Goal: Task Accomplishment & Management: Use online tool/utility

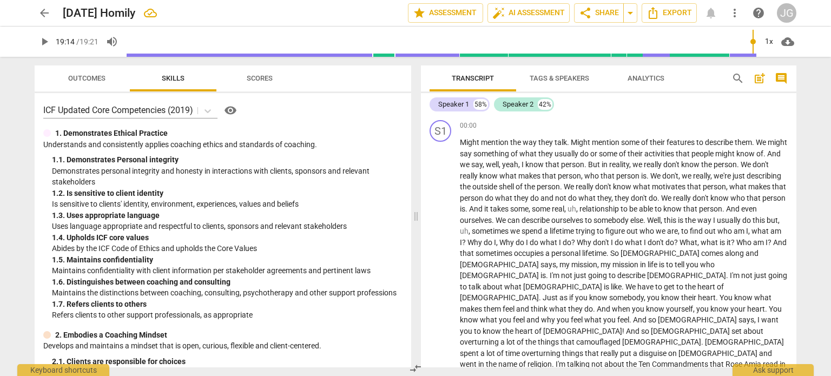
scroll to position [1541, 0]
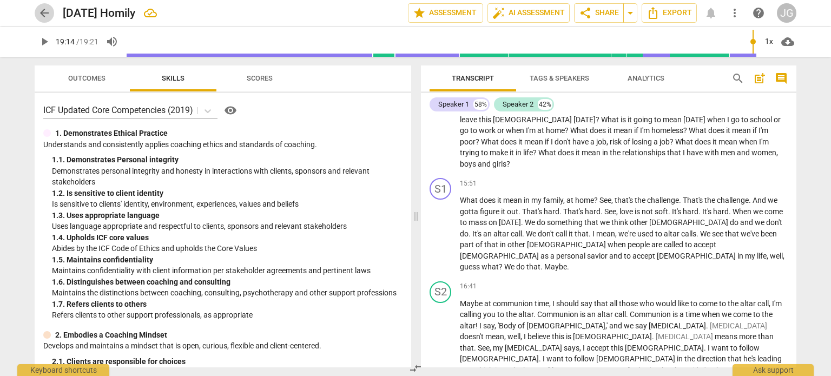
click at [47, 11] on span "arrow_back" at bounding box center [44, 12] width 13 height 13
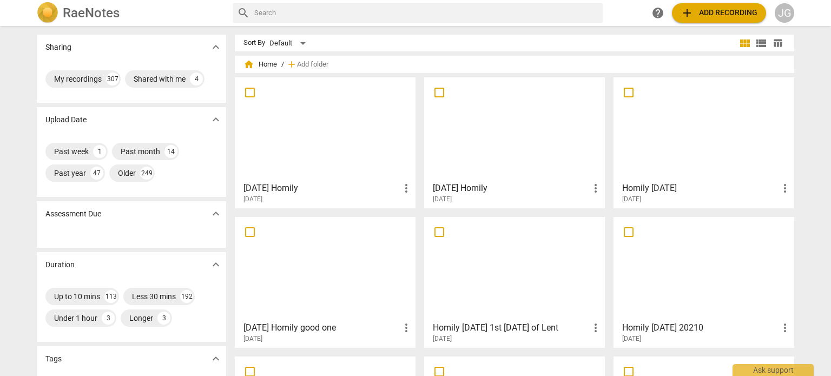
click at [740, 14] on span "add Add recording" at bounding box center [719, 12] width 77 height 13
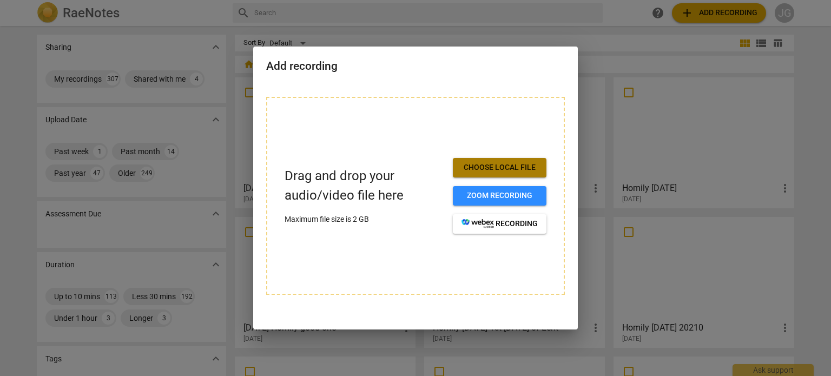
click at [494, 161] on button "Choose local file" at bounding box center [500, 167] width 94 height 19
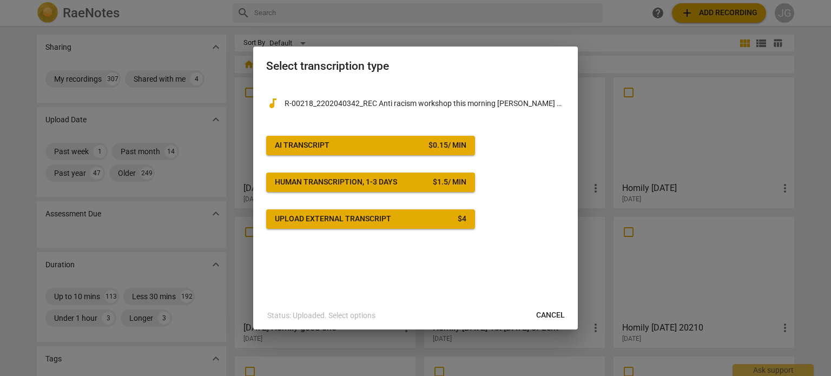
click at [433, 140] on div "$ 0.15 / min" at bounding box center [448, 145] width 38 height 11
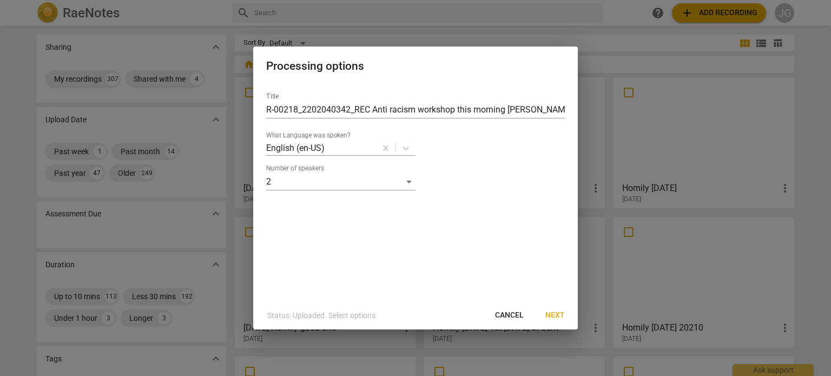
click at [559, 315] on span "Next" at bounding box center [555, 315] width 19 height 11
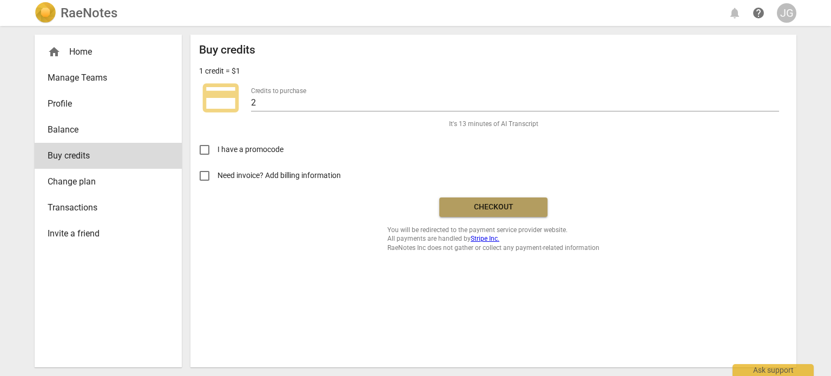
click at [491, 205] on span "Checkout" at bounding box center [493, 207] width 91 height 11
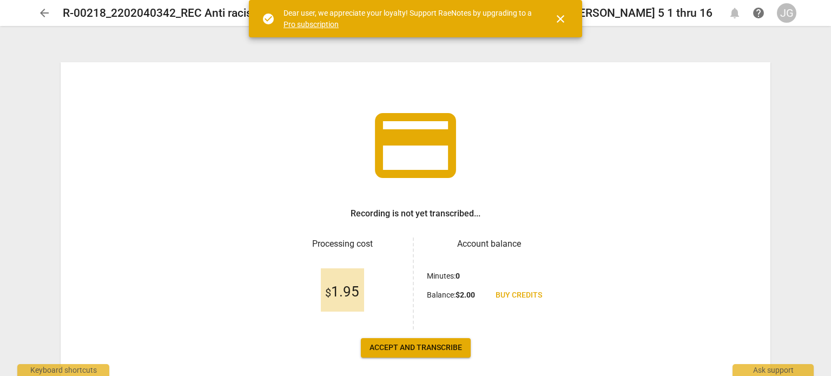
click at [417, 344] on span "Accept and transcribe" at bounding box center [416, 348] width 93 height 11
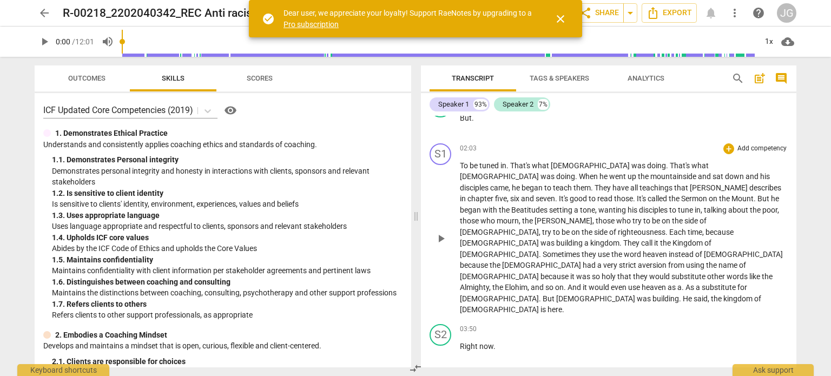
scroll to position [487, 0]
click at [460, 342] on span "Right" at bounding box center [469, 346] width 19 height 9
click at [460, 342] on span "We're" at bounding box center [469, 346] width 19 height 9
click at [460, 342] on span "Where" at bounding box center [471, 346] width 23 height 9
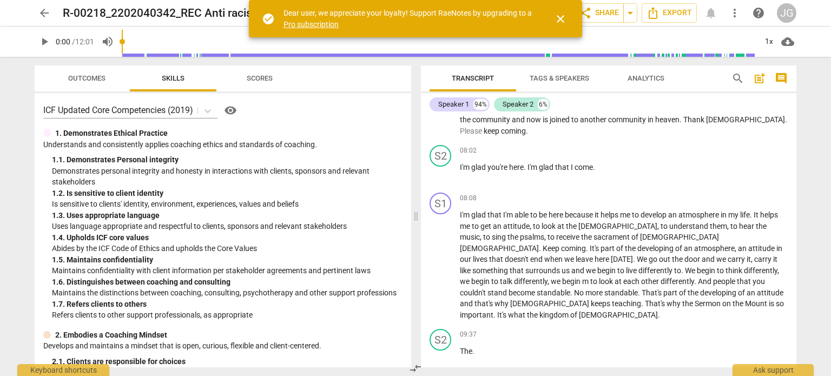
scroll to position [1083, 0]
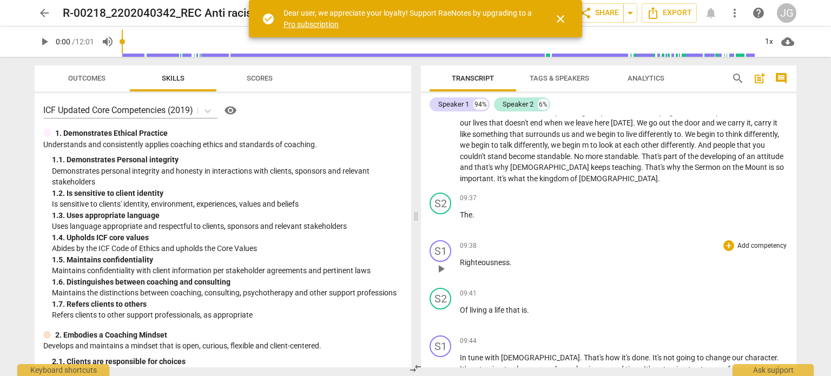
click at [461, 258] on span "Righteousness" at bounding box center [485, 262] width 50 height 9
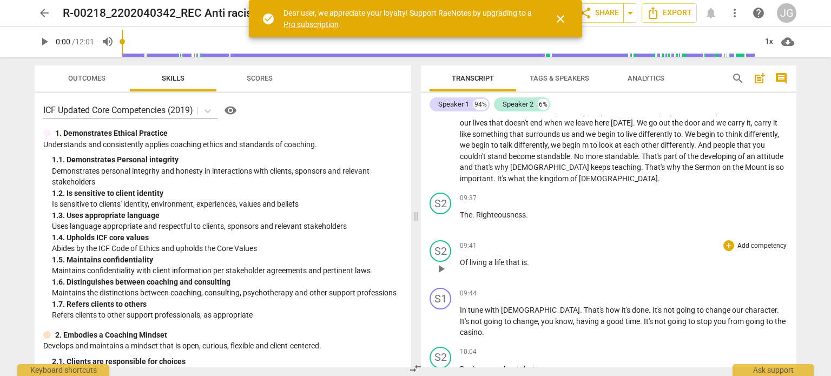
click at [461, 258] on span "Of" at bounding box center [465, 262] width 10 height 9
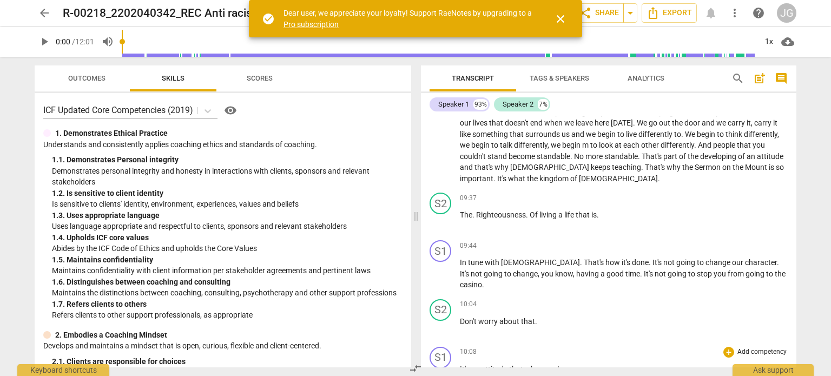
click at [460, 365] on span "It's" at bounding box center [465, 369] width 11 height 9
click at [460, 365] on span "[DEMOGRAPHIC_DATA]" at bounding box center [500, 369] width 81 height 9
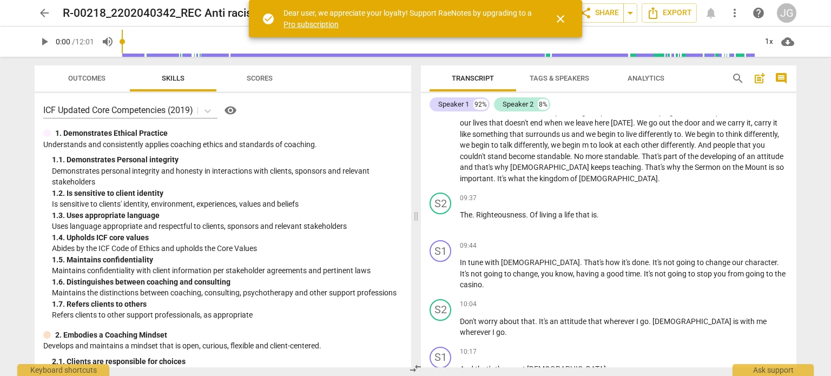
click at [460, 365] on span "And" at bounding box center [467, 369] width 15 height 9
click at [460, 365] on span "Loving" at bounding box center [472, 369] width 24 height 9
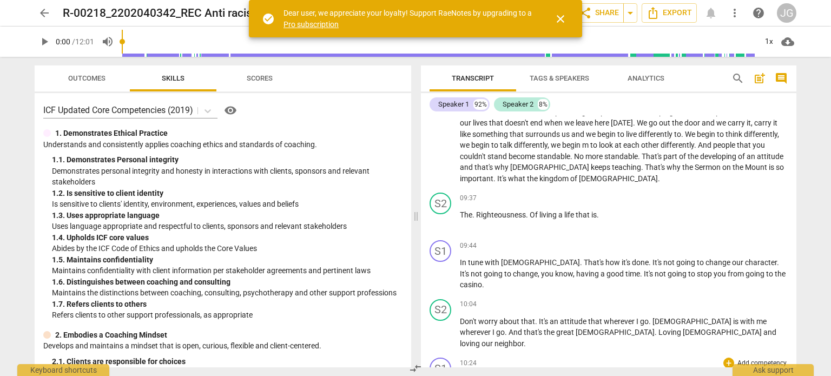
click at [461, 376] on span "[DEMOGRAPHIC_DATA]" at bounding box center [500, 380] width 81 height 9
click at [460, 376] on span "I" at bounding box center [462, 380] width 4 height 9
click at [461, 376] on span "One" at bounding box center [467, 380] width 15 height 9
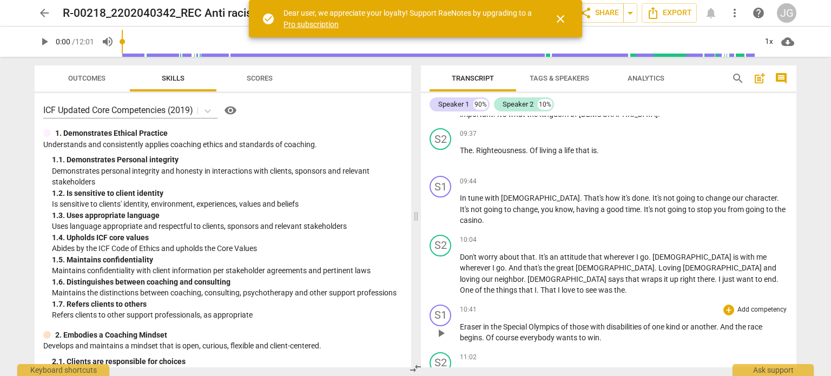
scroll to position [1245, 0]
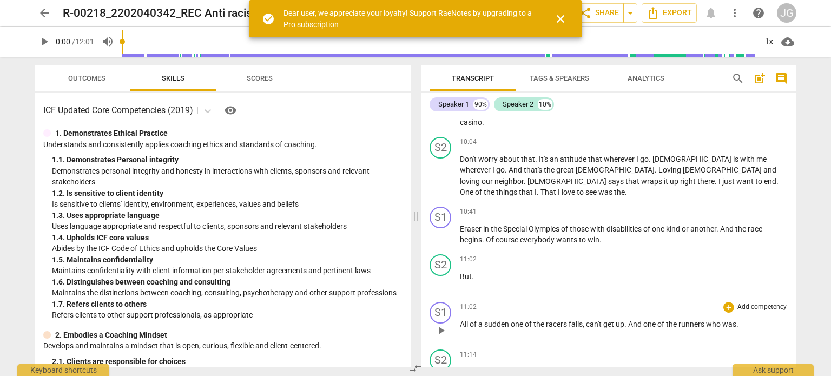
click at [460, 320] on span "All" at bounding box center [465, 324] width 10 height 9
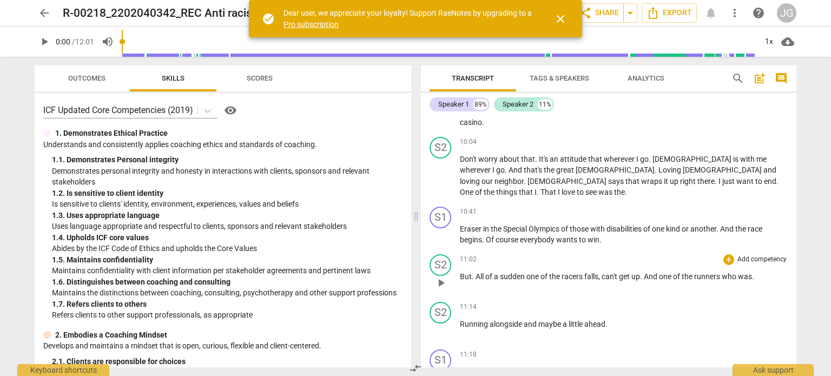
click at [472, 272] on span "." at bounding box center [474, 276] width 4 height 9
click at [460, 320] on span "Running" at bounding box center [475, 324] width 30 height 9
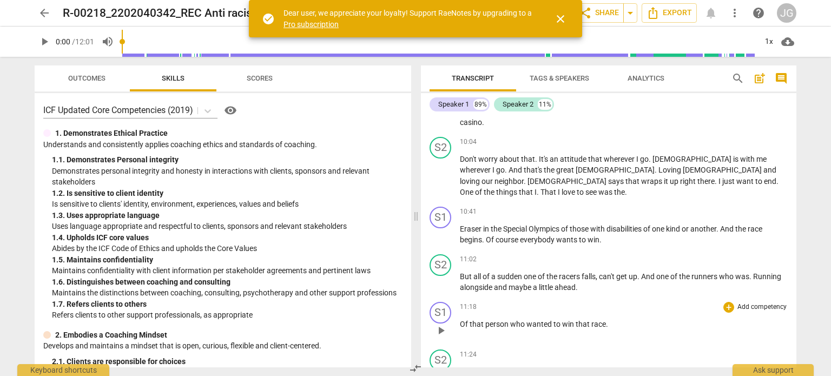
click at [461, 320] on span "Of" at bounding box center [465, 324] width 10 height 9
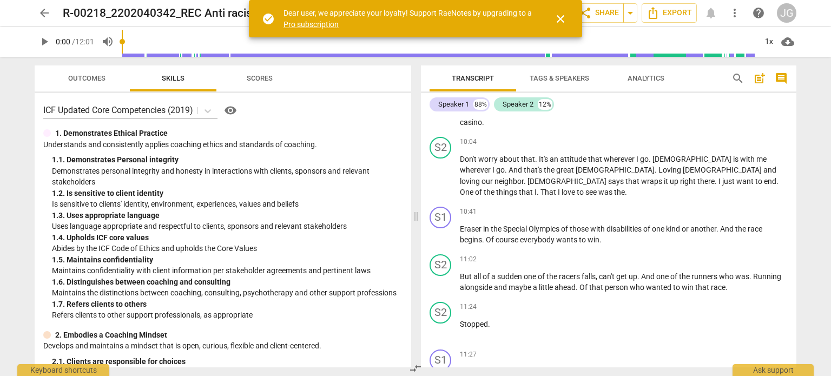
click at [461, 320] on span "Stopped" at bounding box center [474, 324] width 28 height 9
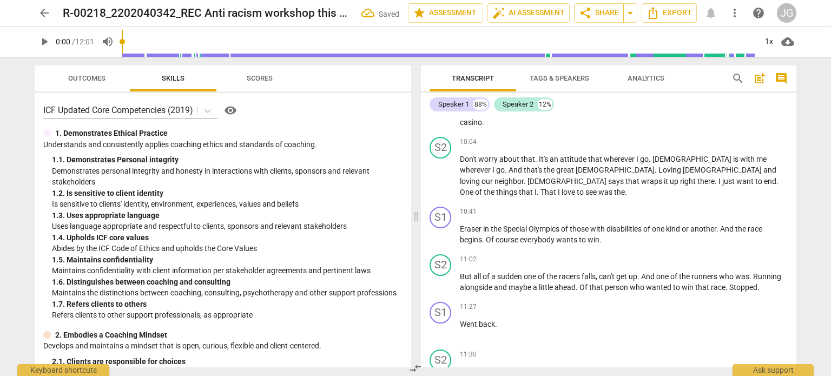
click at [461, 320] on span "Went" at bounding box center [469, 324] width 19 height 9
click at [460, 331] on span "Helped" at bounding box center [472, 335] width 25 height 9
click at [460, 331] on span "Person" at bounding box center [472, 335] width 25 height 9
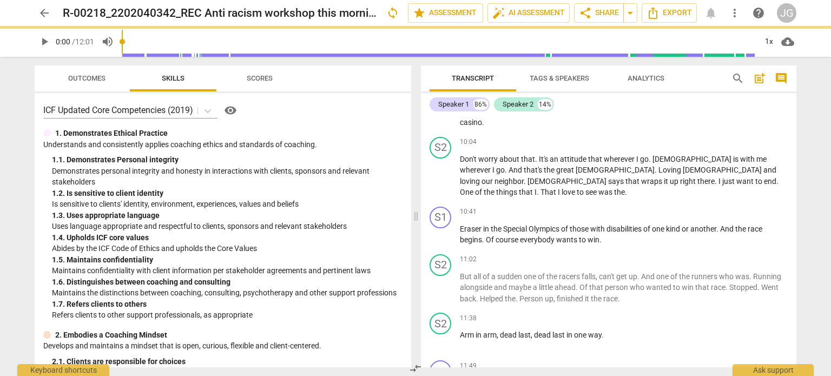
scroll to position [1228, 0]
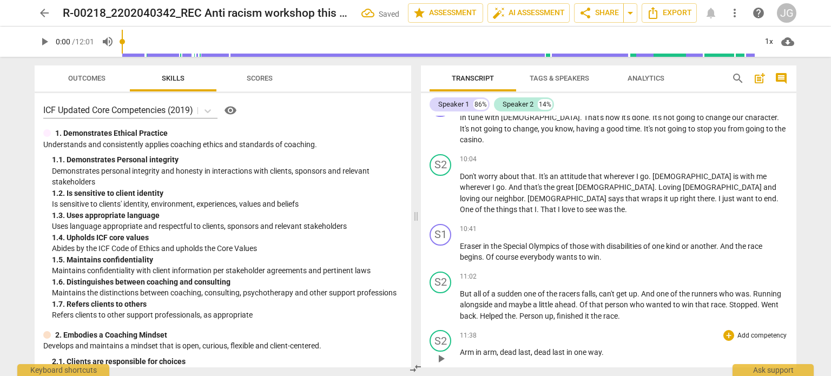
click at [461, 348] on span "Arm" at bounding box center [468, 352] width 16 height 9
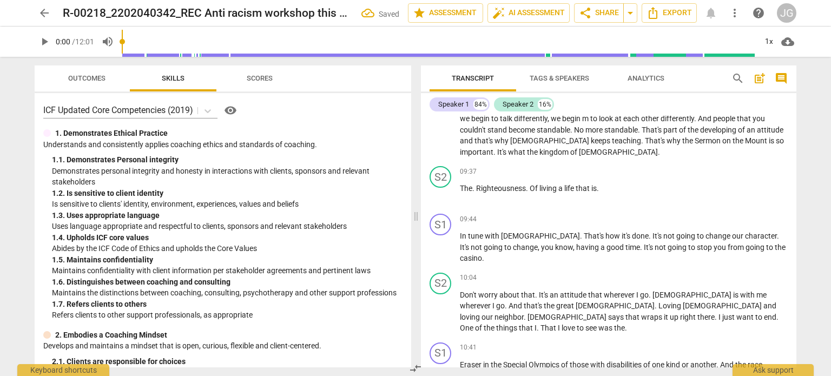
scroll to position [1091, 0]
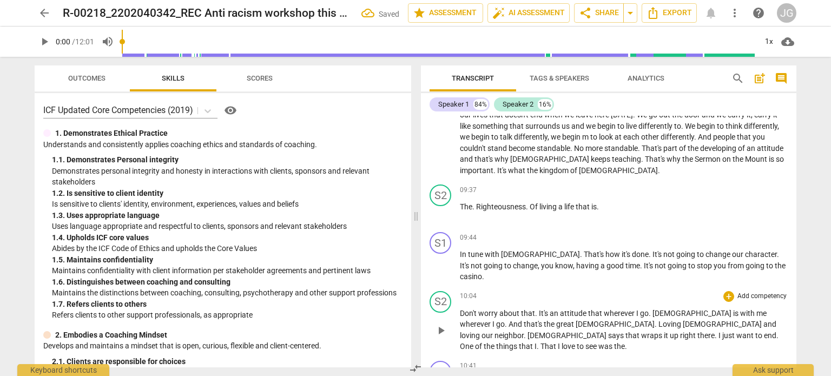
click at [460, 309] on span "Don't" at bounding box center [469, 313] width 18 height 9
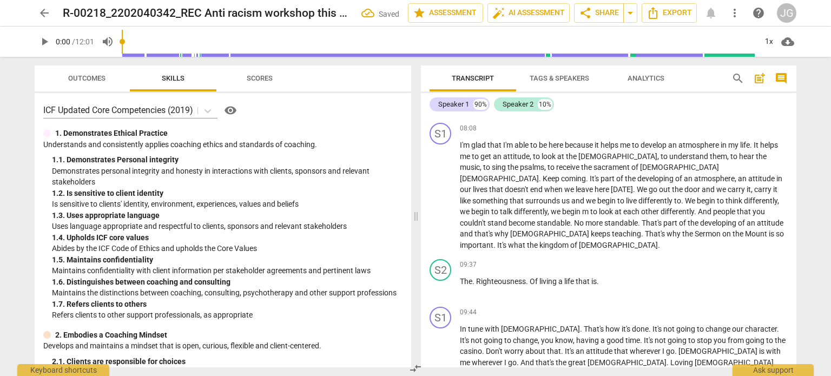
scroll to position [874, 0]
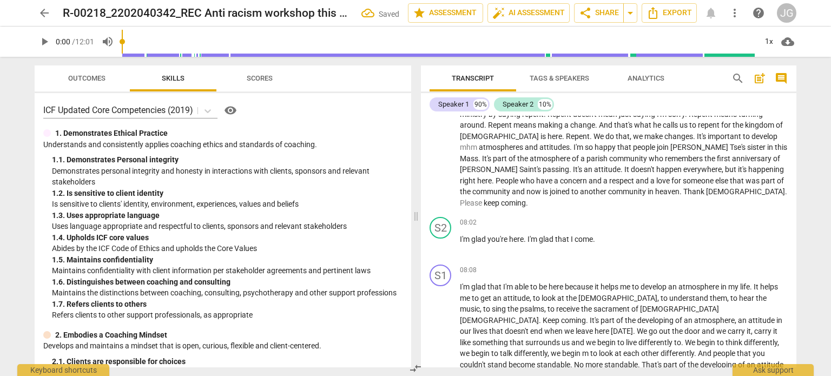
click at [460, 283] on span "I'm" at bounding box center [465, 287] width 11 height 9
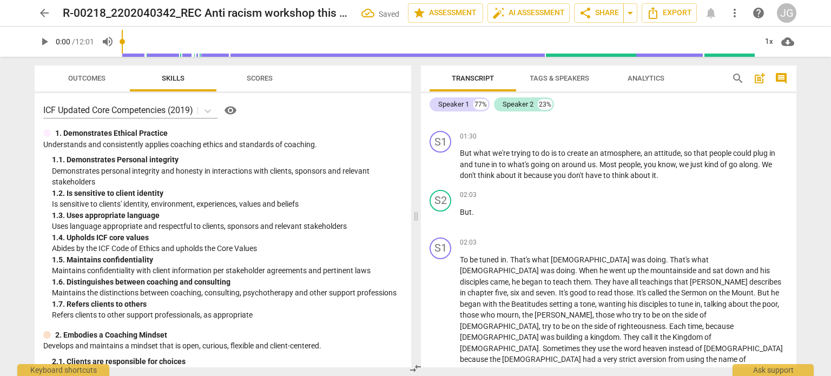
scroll to position [387, 0]
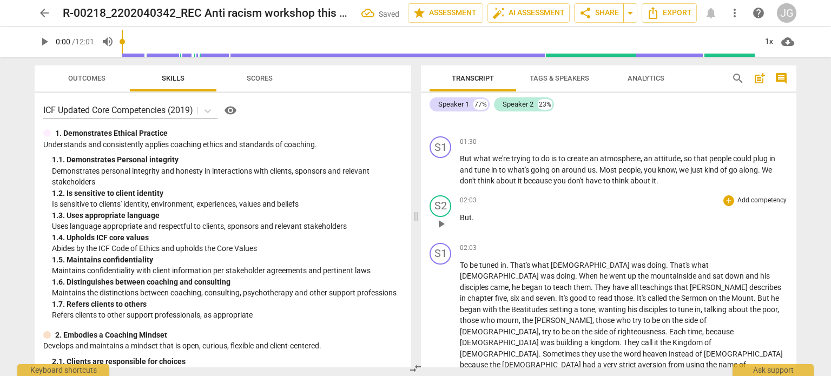
click at [459, 213] on div "S2 play_arrow pause" at bounding box center [445, 214] width 30 height 39
click at [460, 214] on span "But" at bounding box center [466, 217] width 12 height 9
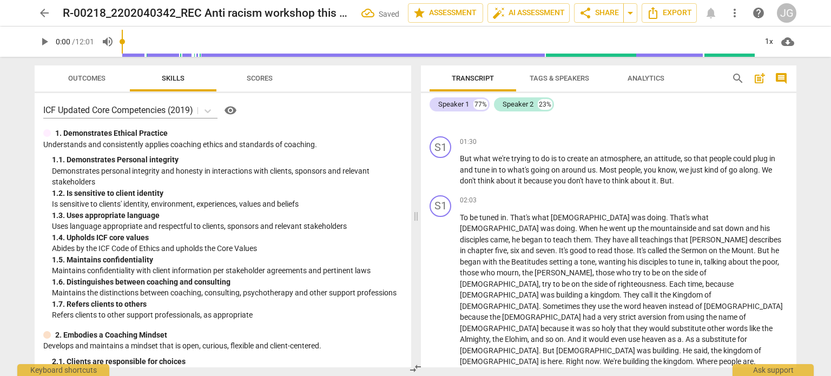
click at [460, 214] on span "To" at bounding box center [465, 217] width 10 height 9
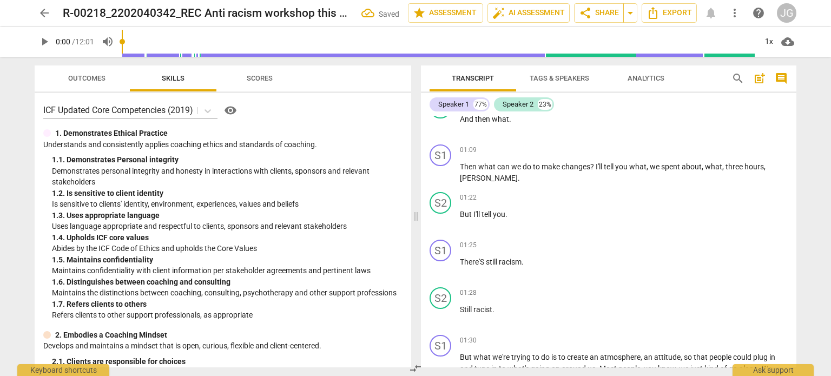
scroll to position [171, 0]
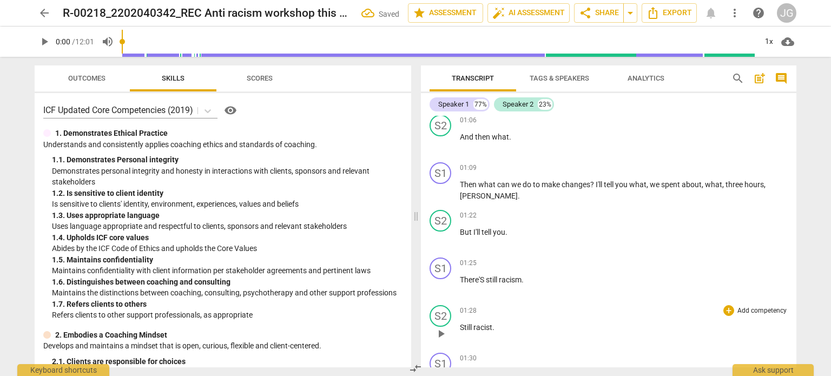
click at [461, 326] on span "Still" at bounding box center [467, 327] width 14 height 9
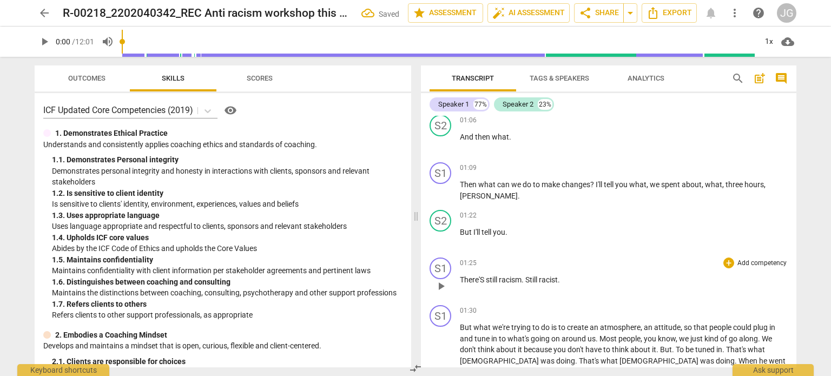
click at [461, 279] on span "There'S" at bounding box center [473, 280] width 26 height 9
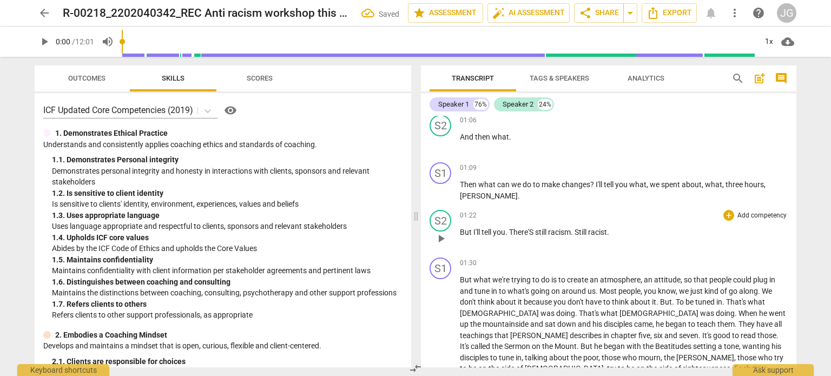
click at [460, 229] on span "But" at bounding box center [467, 232] width 14 height 9
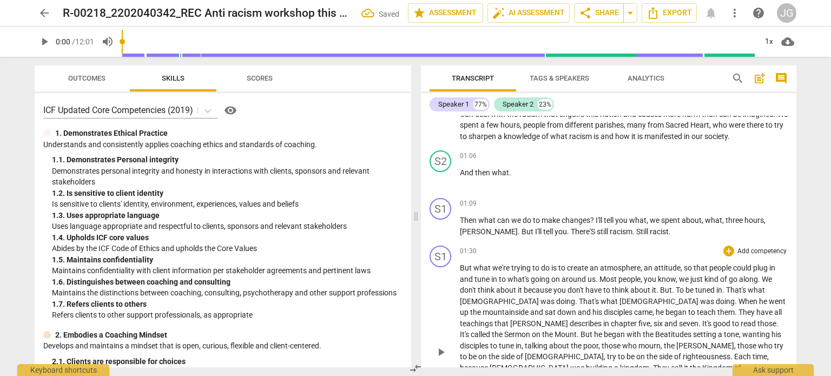
scroll to position [116, 0]
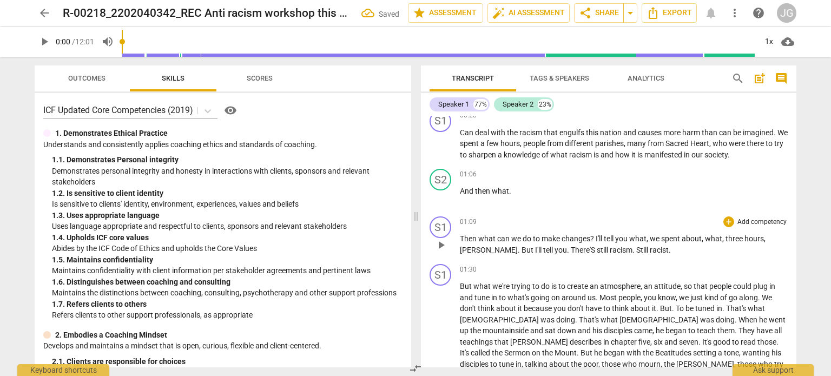
click at [460, 235] on span "Then" at bounding box center [469, 238] width 18 height 9
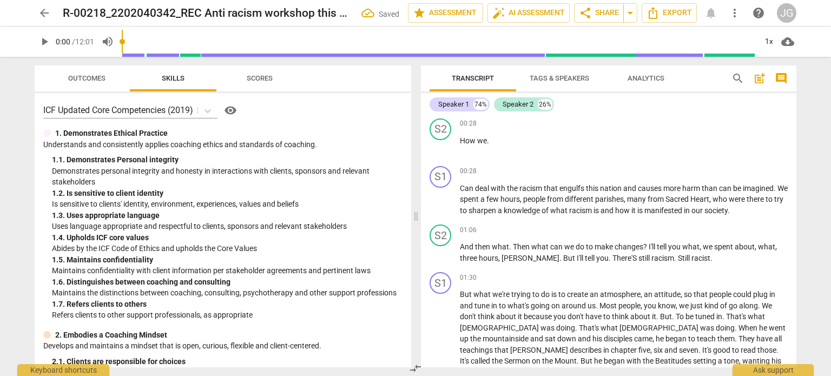
scroll to position [0, 0]
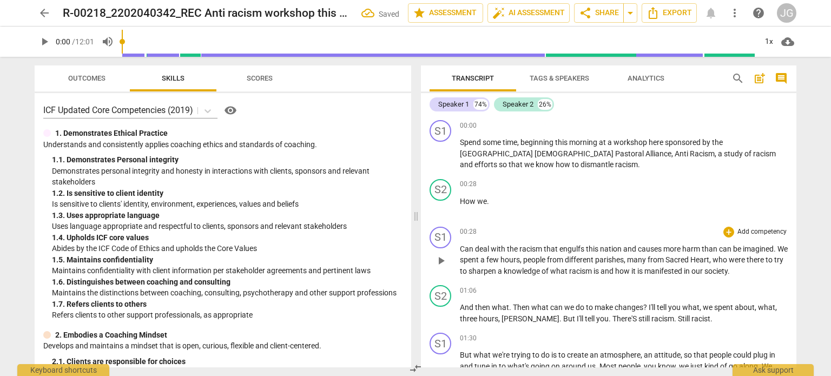
click at [460, 249] on span "Can" at bounding box center [467, 249] width 15 height 9
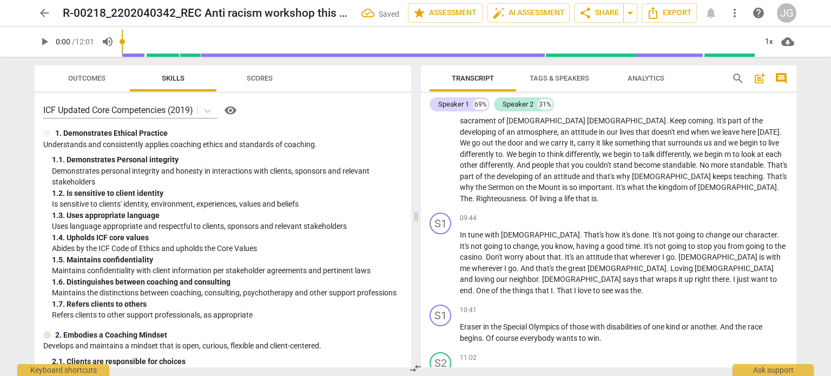
scroll to position [738, 0]
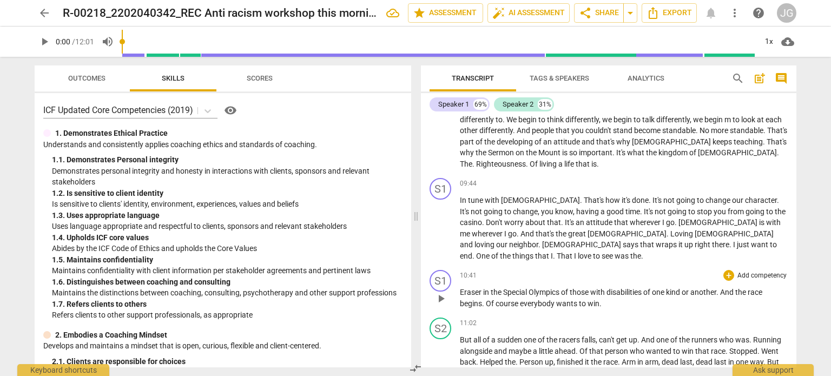
click at [460, 288] on span "Eraser" at bounding box center [471, 292] width 23 height 9
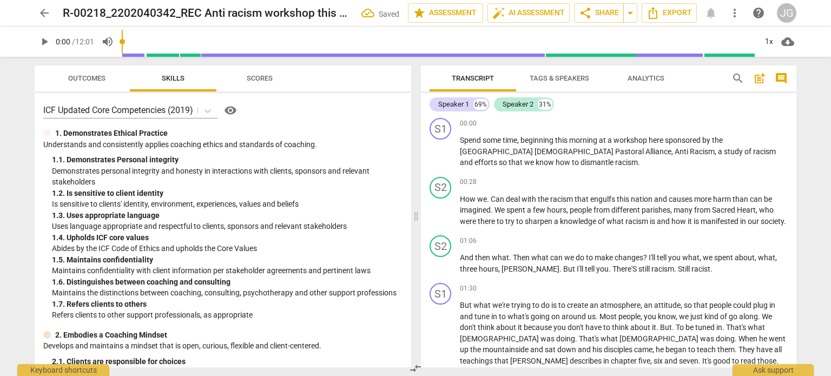
scroll to position [0, 0]
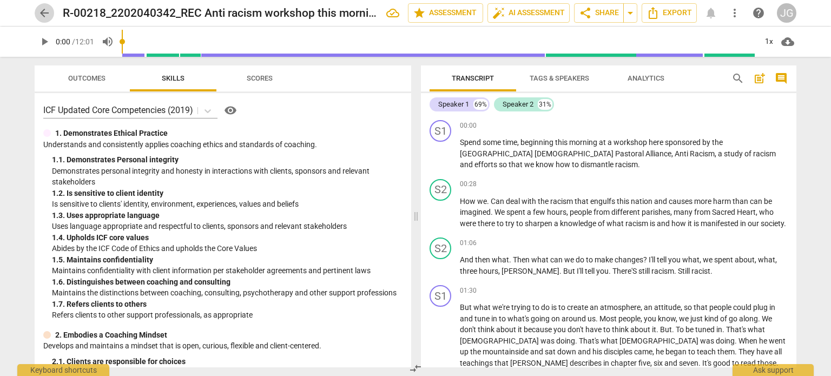
click at [43, 11] on span "arrow_back" at bounding box center [44, 12] width 13 height 13
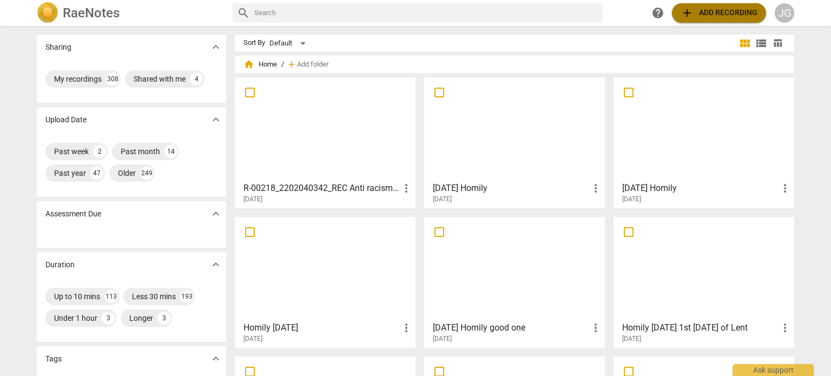
click at [708, 6] on span "add Add recording" at bounding box center [719, 12] width 77 height 13
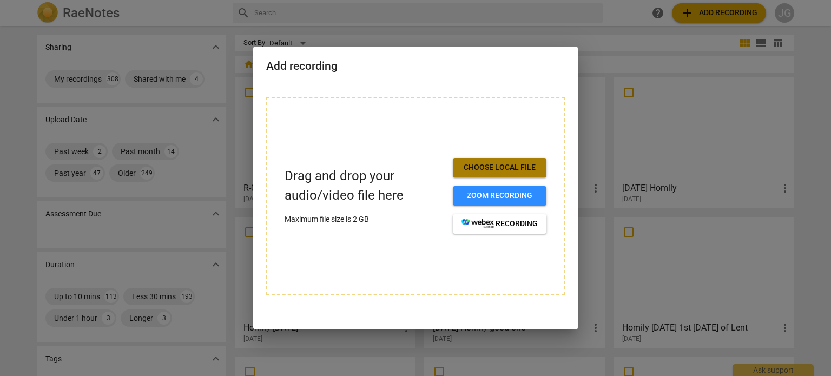
click at [516, 164] on span "Choose local file" at bounding box center [500, 167] width 76 height 11
click at [512, 168] on span "Choose local file" at bounding box center [500, 167] width 76 height 11
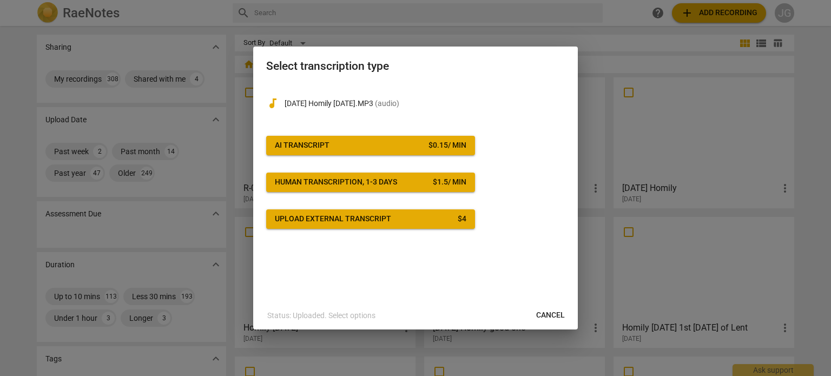
click at [362, 143] on span "AI Transcript $ 0.15 / min" at bounding box center [371, 145] width 192 height 11
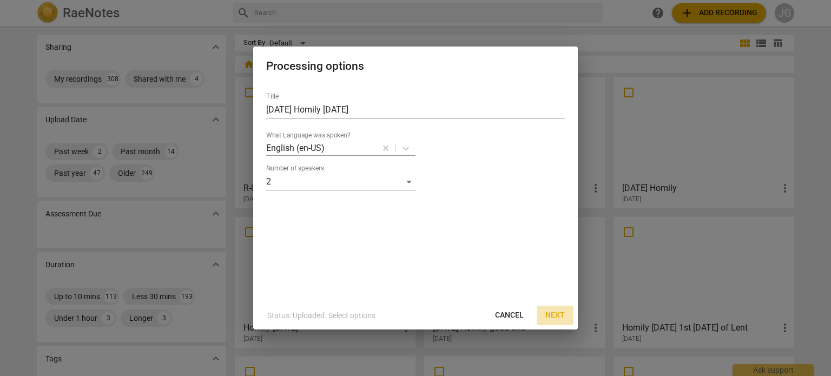
click at [553, 315] on span "Next" at bounding box center [555, 315] width 19 height 11
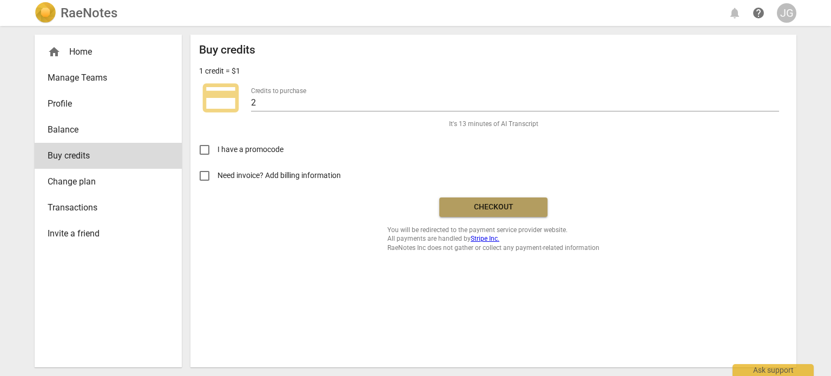
click at [509, 200] on button "Checkout" at bounding box center [494, 207] width 108 height 19
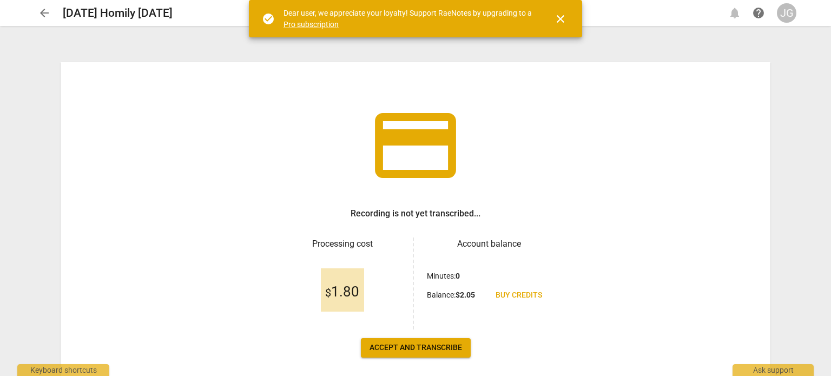
click at [427, 343] on span "Accept and transcribe" at bounding box center [416, 348] width 93 height 11
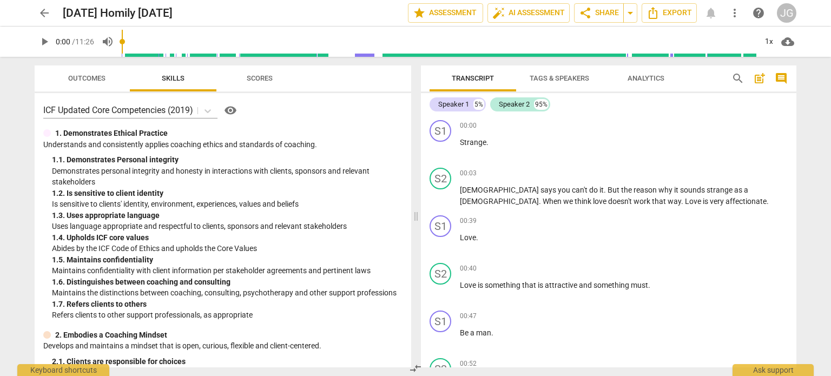
click at [42, 14] on span "arrow_back" at bounding box center [44, 12] width 13 height 13
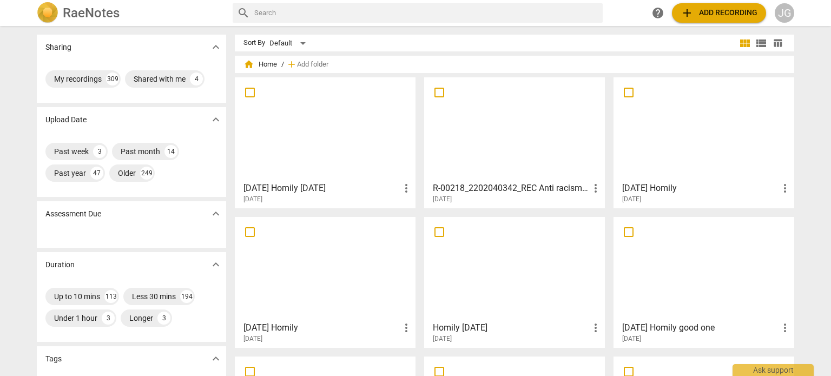
click at [717, 11] on span "add Add recording" at bounding box center [719, 12] width 77 height 13
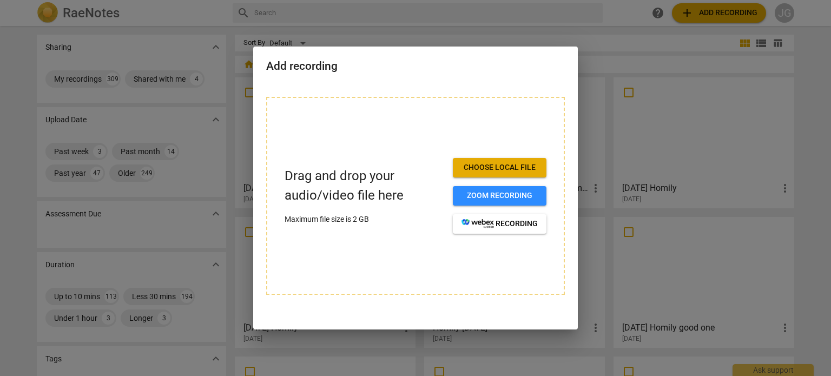
click at [479, 163] on span "Choose local file" at bounding box center [500, 167] width 76 height 11
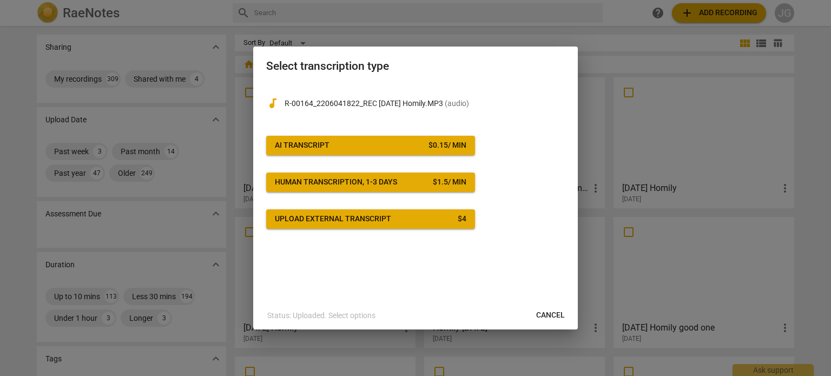
click at [418, 134] on div "audiotrack R-00164_2206041822_REC Sat June 3 2022 Homily.MP3 ( audio ) AI Trans…" at bounding box center [415, 156] width 299 height 145
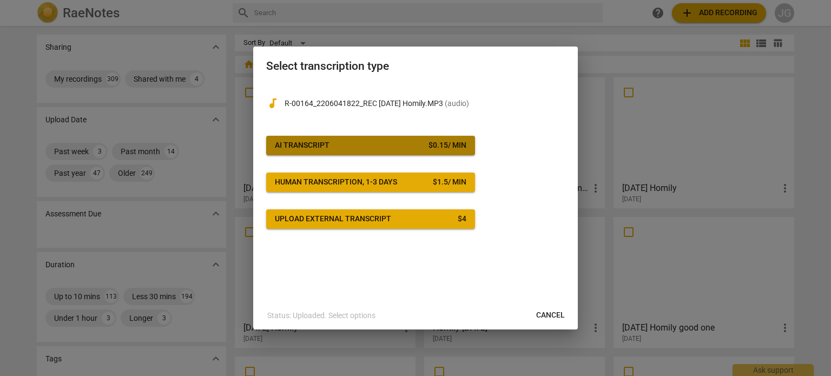
click at [418, 140] on span "AI Transcript $ 0.15 / min" at bounding box center [371, 145] width 192 height 11
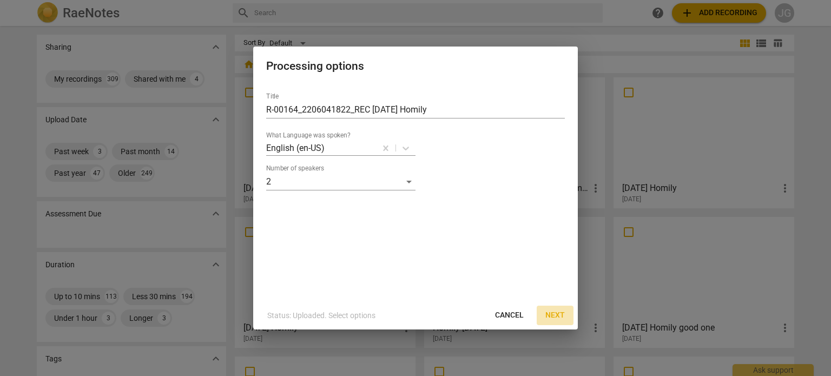
click at [554, 311] on span "Next" at bounding box center [555, 315] width 19 height 11
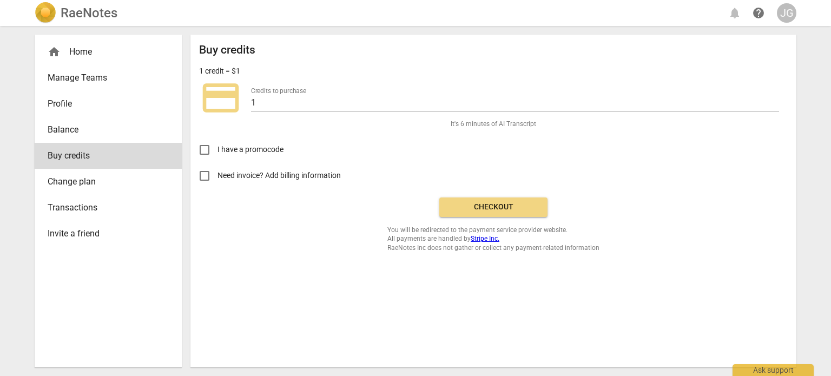
drag, startPoint x: 504, startPoint y: 215, endPoint x: 459, endPoint y: 43, distance: 177.4
click at [503, 214] on button "Checkout" at bounding box center [494, 207] width 108 height 19
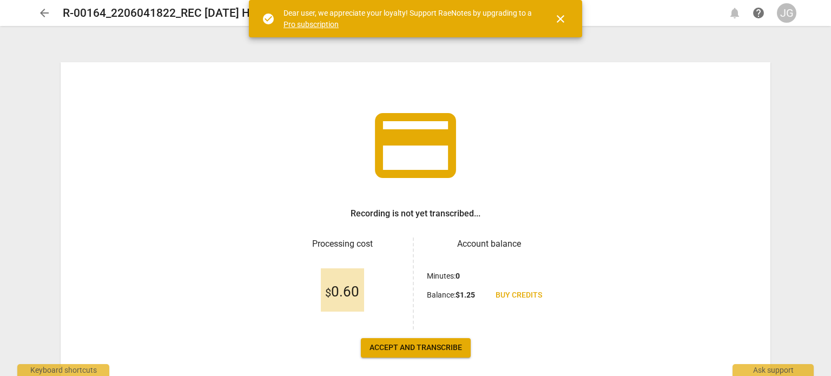
click at [563, 15] on span "close" at bounding box center [560, 18] width 13 height 13
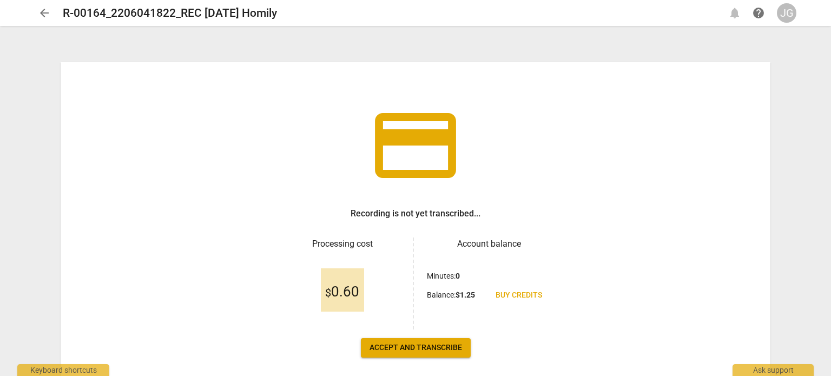
click at [390, 342] on button "Accept and transcribe" at bounding box center [416, 347] width 110 height 19
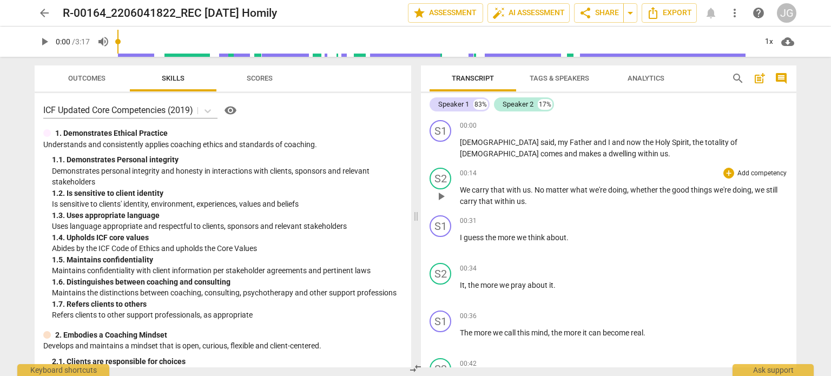
click at [461, 188] on span "We" at bounding box center [466, 190] width 12 height 9
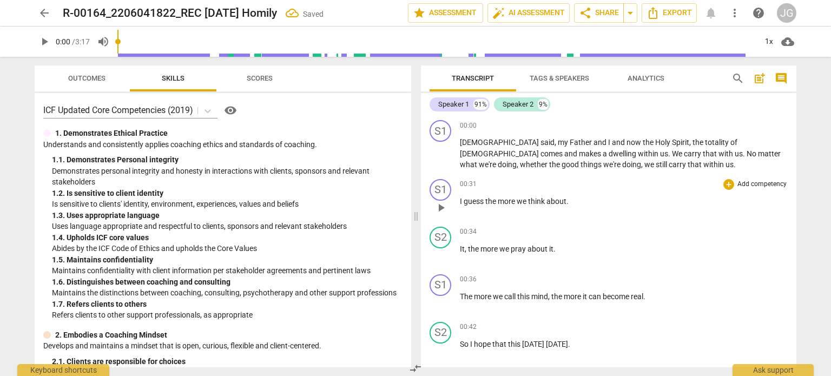
click at [460, 202] on span "I" at bounding box center [462, 201] width 4 height 9
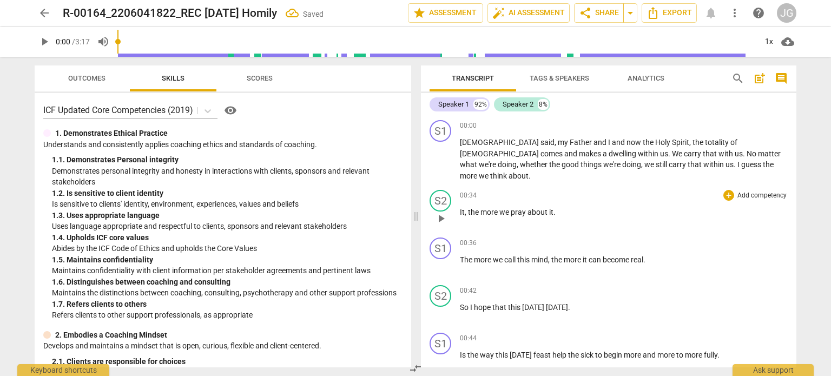
click at [461, 208] on span "It" at bounding box center [462, 212] width 5 height 9
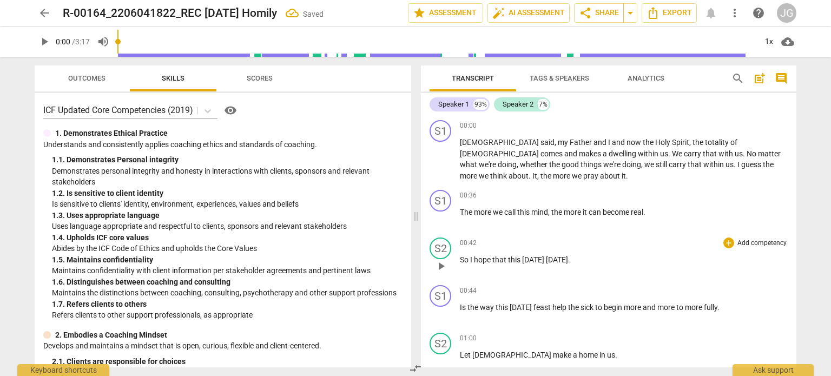
click at [460, 258] on span "So" at bounding box center [465, 259] width 10 height 9
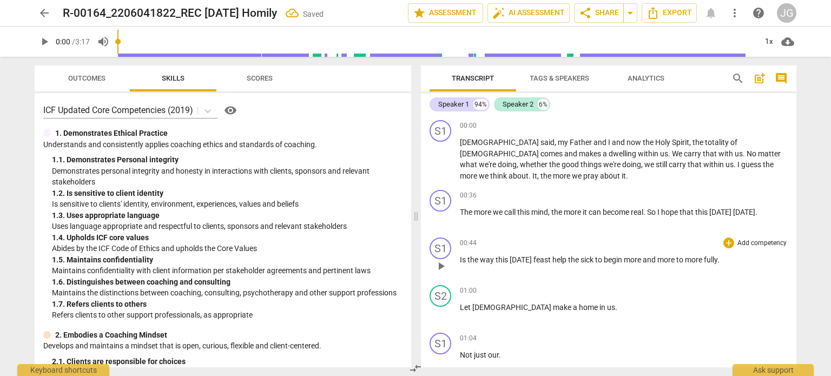
click at [460, 258] on span "Is" at bounding box center [464, 259] width 8 height 9
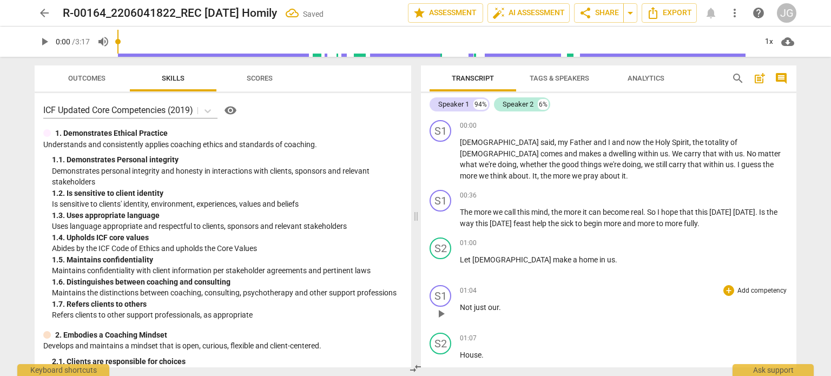
click at [461, 307] on span "Not" at bounding box center [467, 307] width 14 height 9
click at [460, 307] on span "House" at bounding box center [471, 307] width 22 height 9
click at [461, 307] on span "Can" at bounding box center [467, 307] width 15 height 9
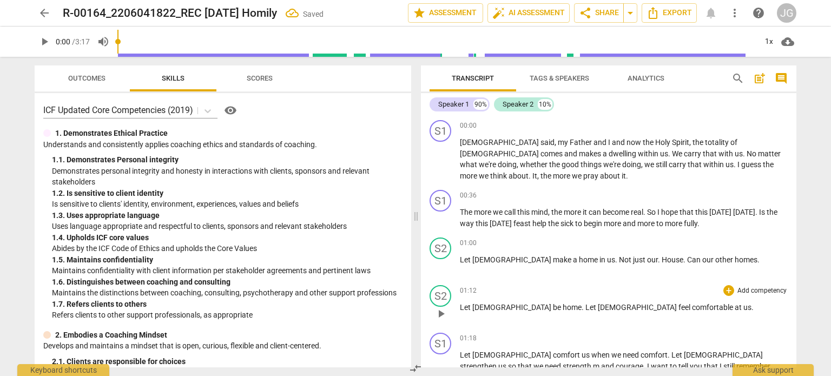
click at [459, 307] on div "play_arrow pause" at bounding box center [446, 314] width 28 height 14
click at [460, 307] on span "Let" at bounding box center [466, 307] width 12 height 9
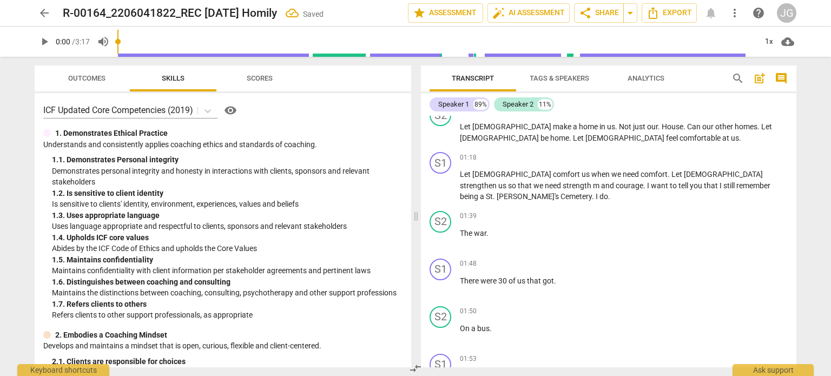
scroll to position [162, 0]
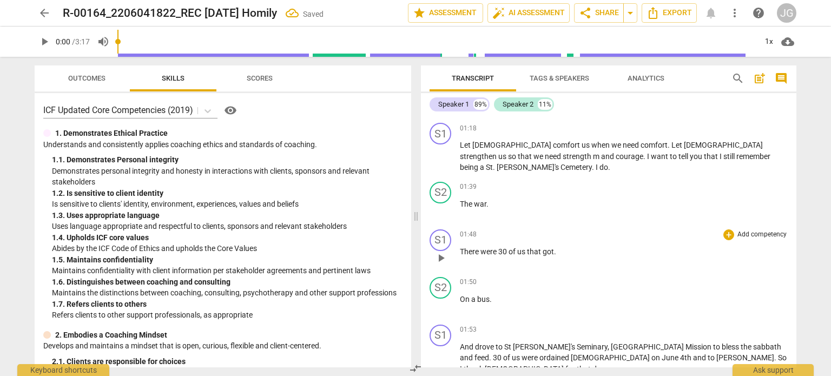
click at [460, 247] on span "There" at bounding box center [470, 251] width 21 height 9
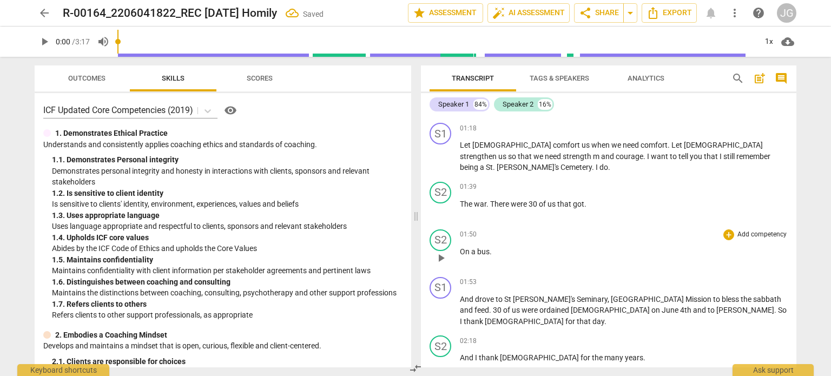
click at [460, 247] on span "On" at bounding box center [465, 251] width 11 height 9
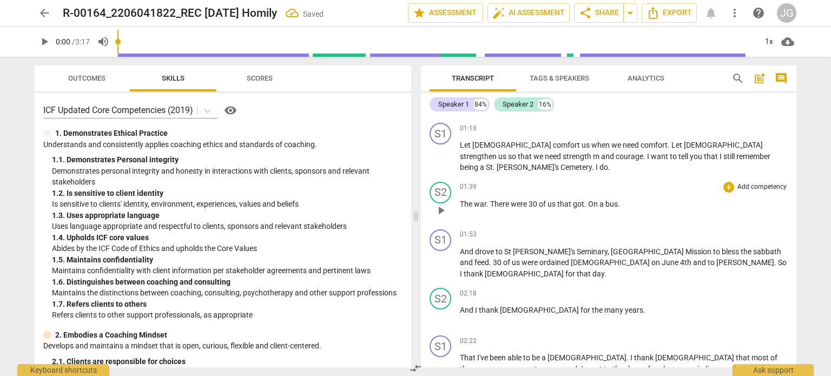
click at [586, 200] on span "." at bounding box center [587, 204] width 4 height 9
click at [460, 247] on span "And" at bounding box center [467, 251] width 15 height 9
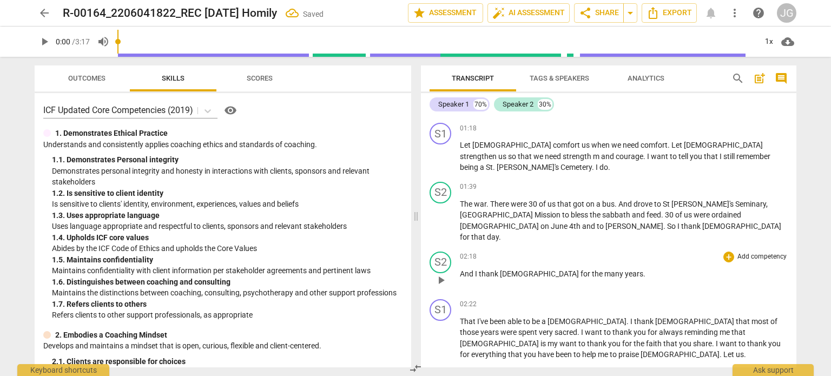
drag, startPoint x: 461, startPoint y: 253, endPoint x: 460, endPoint y: 245, distance: 7.8
click at [461, 270] on span "And" at bounding box center [467, 274] width 15 height 9
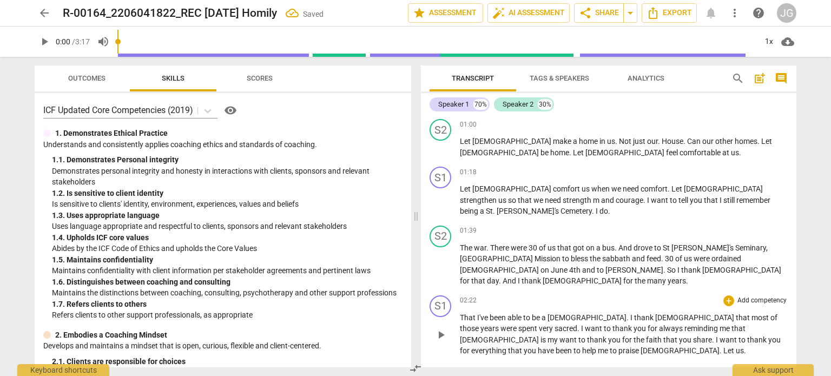
click at [460, 313] on span "That" at bounding box center [468, 317] width 17 height 9
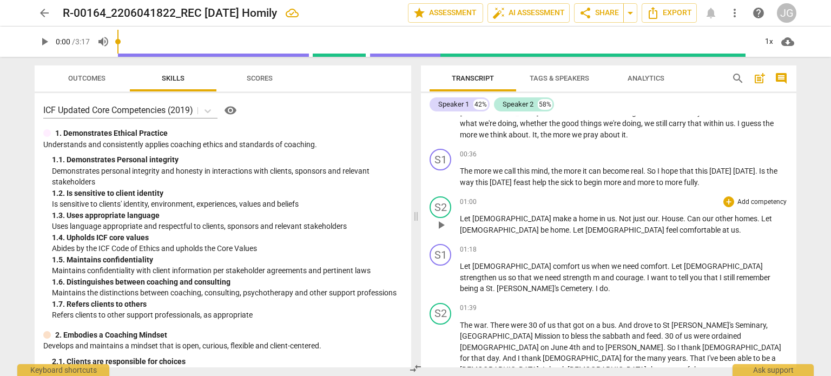
scroll to position [0, 0]
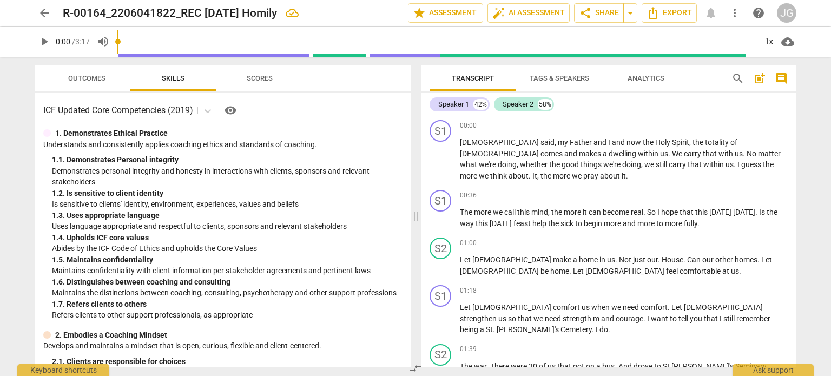
click at [42, 11] on span "arrow_back" at bounding box center [44, 12] width 13 height 13
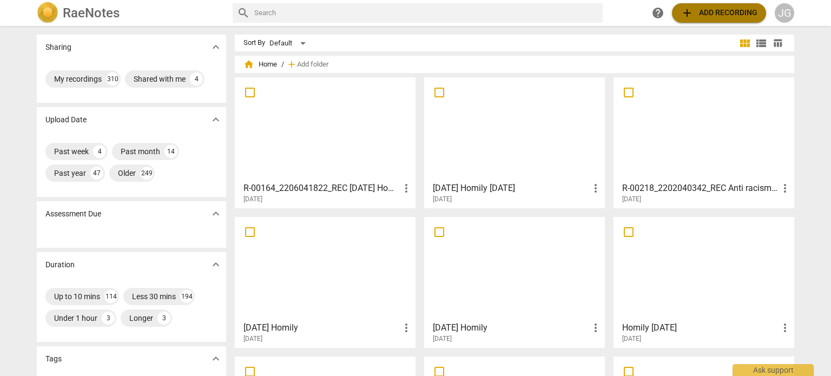
click at [706, 12] on span "add Add recording" at bounding box center [719, 12] width 77 height 13
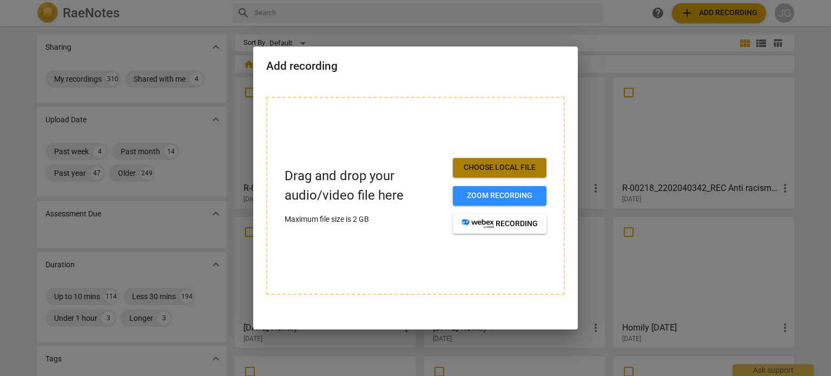
click at [523, 164] on span "Choose local file" at bounding box center [500, 167] width 76 height 11
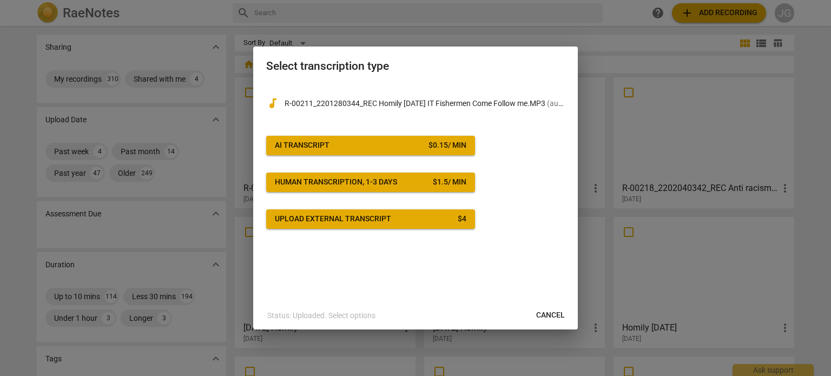
click at [464, 144] on div "$ 0.15 / min" at bounding box center [448, 145] width 38 height 11
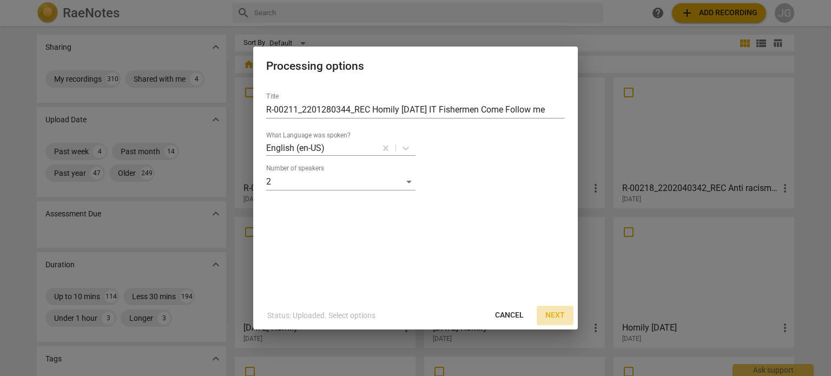
click at [553, 317] on span "Next" at bounding box center [555, 315] width 19 height 11
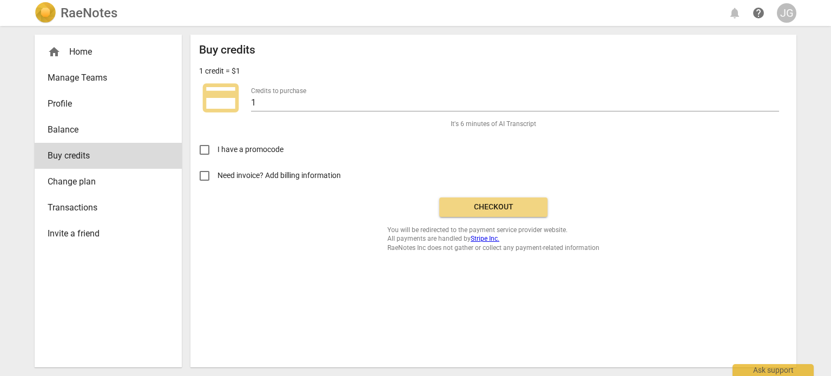
drag, startPoint x: 476, startPoint y: 206, endPoint x: 462, endPoint y: 49, distance: 157.1
click at [476, 206] on span "Checkout" at bounding box center [493, 207] width 91 height 11
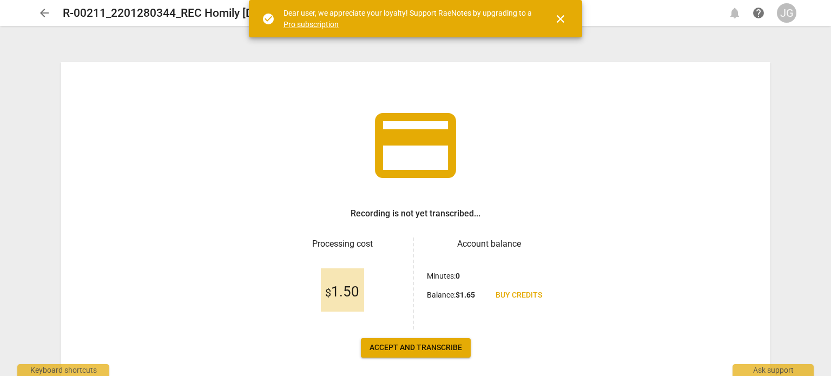
drag, startPoint x: 561, startPoint y: 17, endPoint x: 554, endPoint y: 27, distance: 11.7
click at [561, 17] on span "close" at bounding box center [560, 18] width 13 height 13
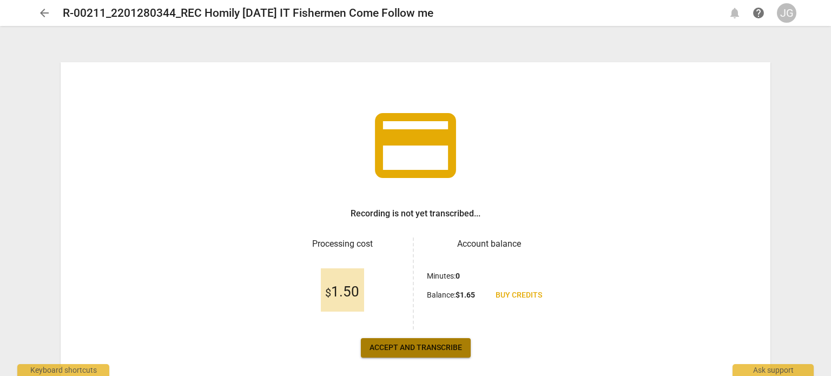
drag, startPoint x: 435, startPoint y: 350, endPoint x: 437, endPoint y: 339, distance: 10.6
click at [435, 348] on span "Accept and transcribe" at bounding box center [416, 348] width 93 height 11
